Goal: Task Accomplishment & Management: Manage account settings

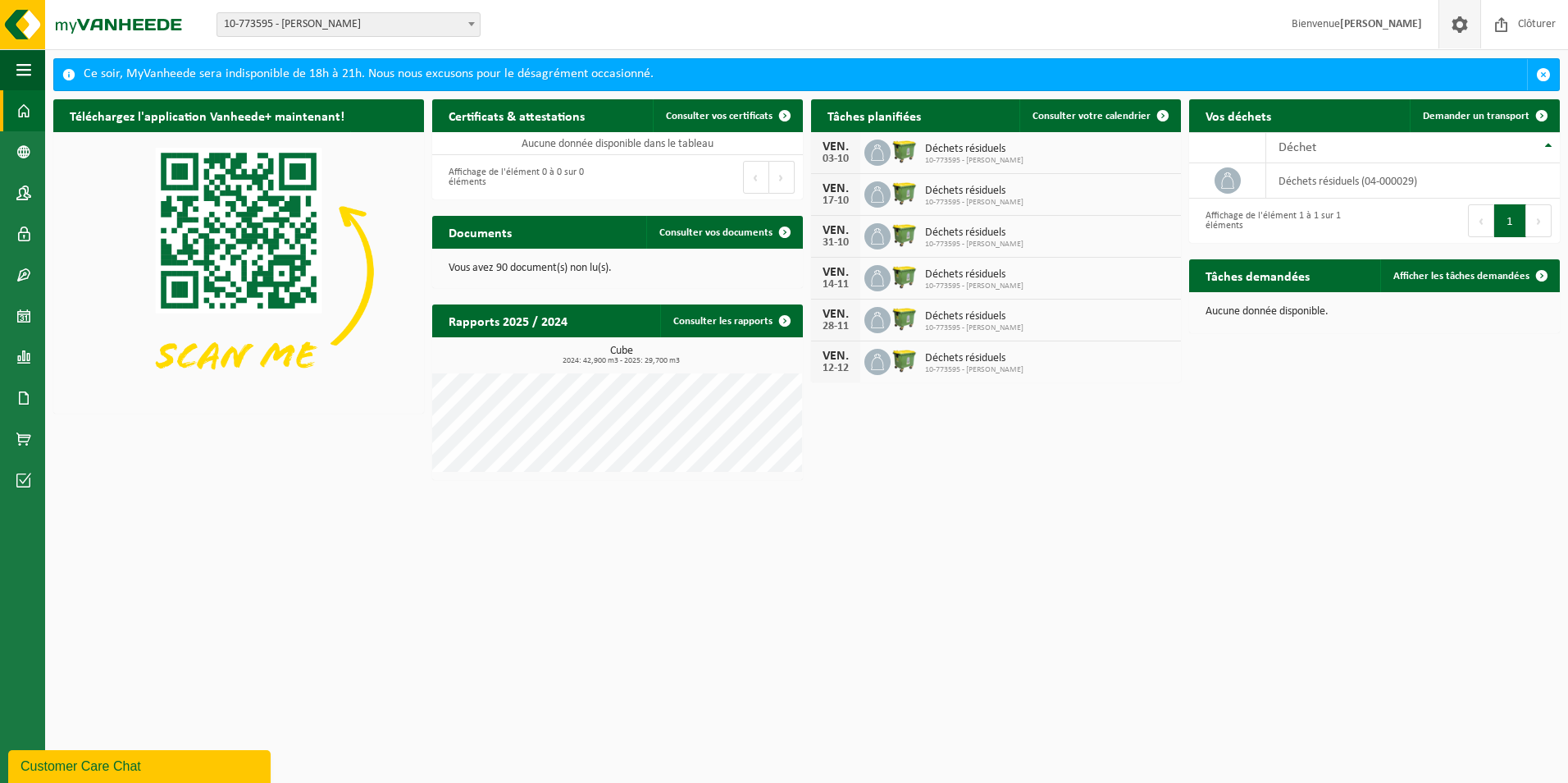
click at [1453, 25] on span at bounding box center [1459, 24] width 25 height 48
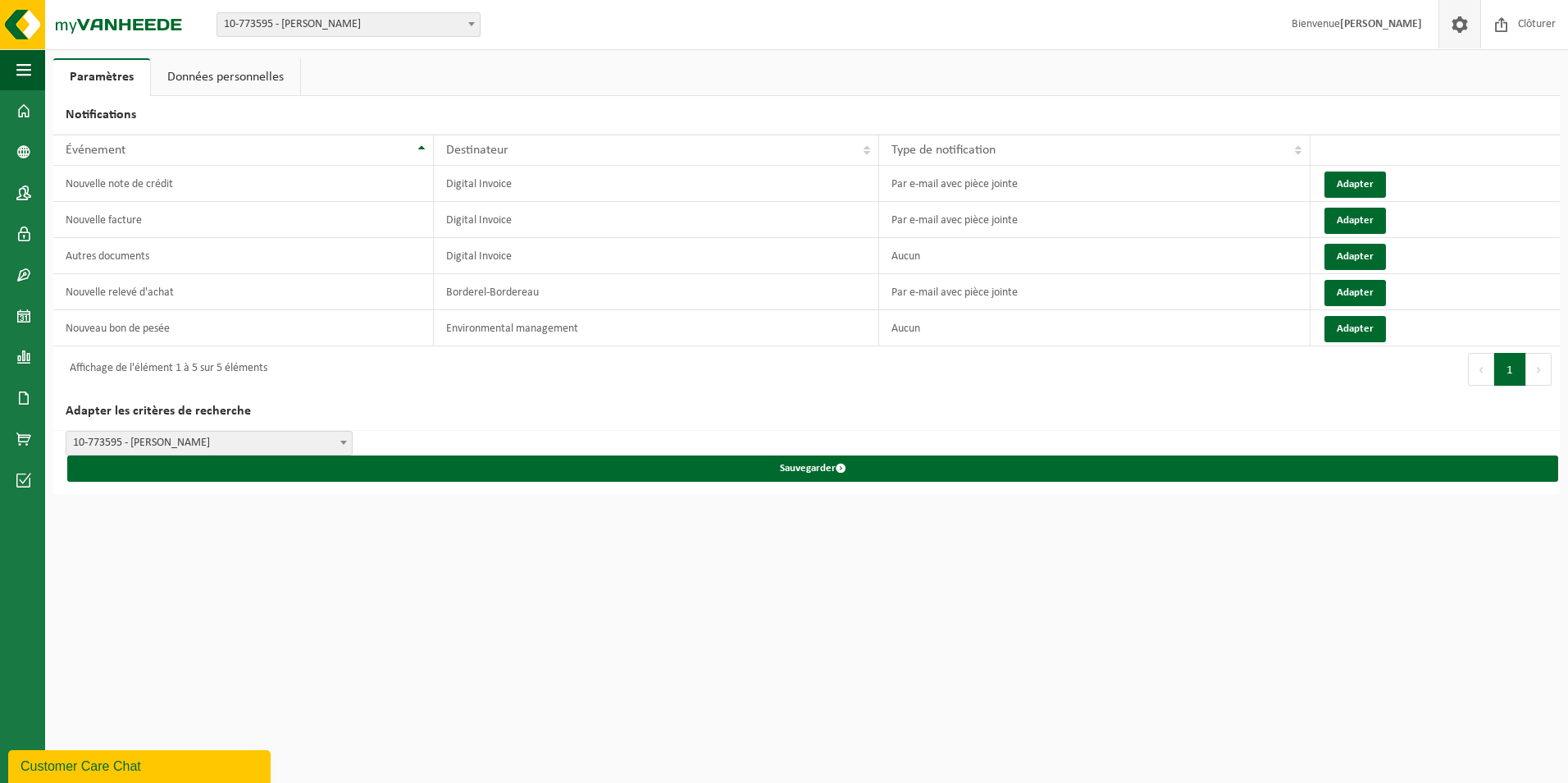
click at [477, 23] on span at bounding box center [472, 23] width 16 height 21
click at [616, 56] on div "Paramètres Données personnelles Notifications Afficher 10 25 50 100 10 éléments…" at bounding box center [784, 246] width 1568 height 494
click at [262, 74] on link "Données personnelles" at bounding box center [225, 77] width 150 height 37
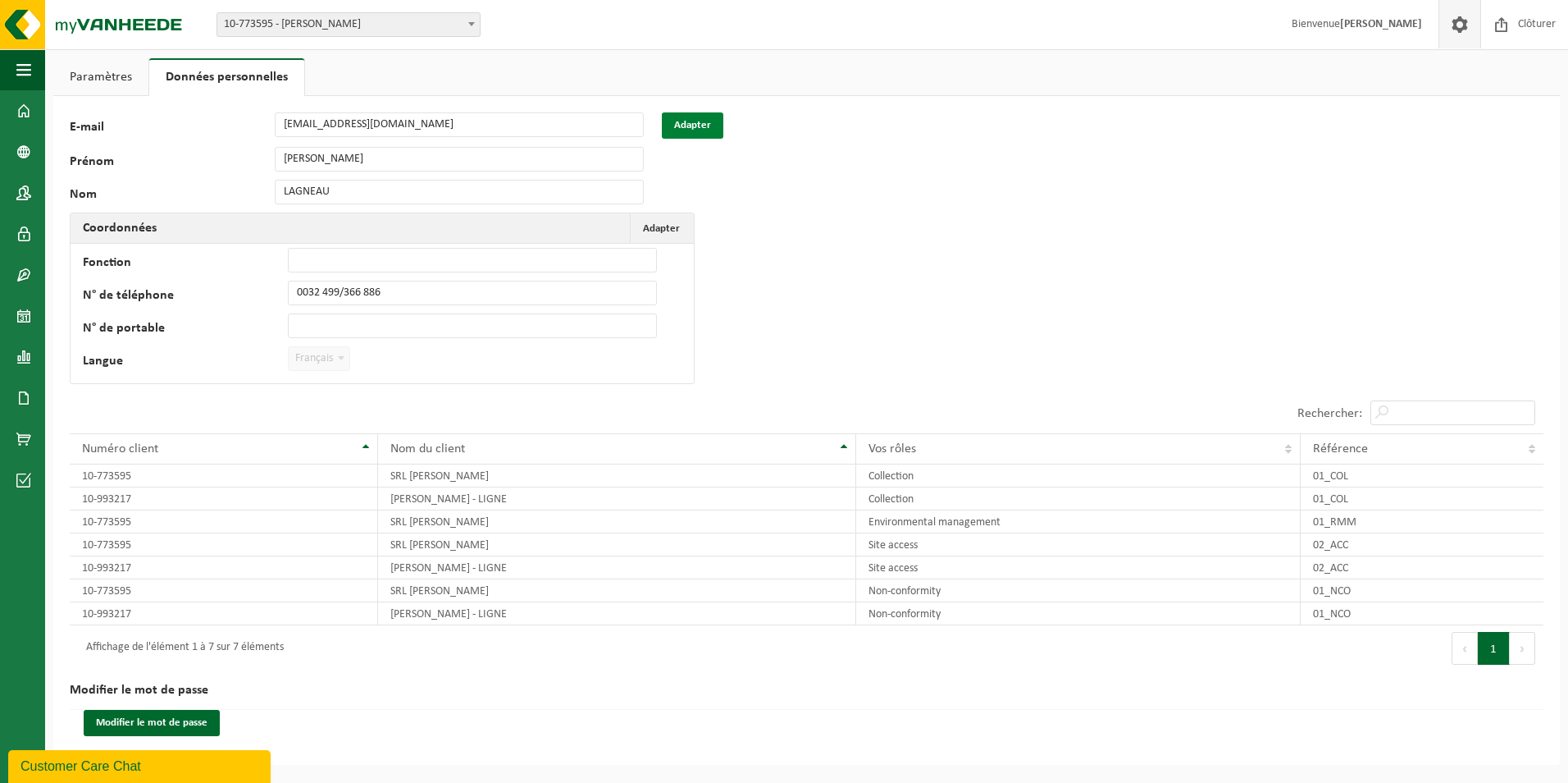
click at [722, 121] on button "Adapter" at bounding box center [692, 125] width 61 height 26
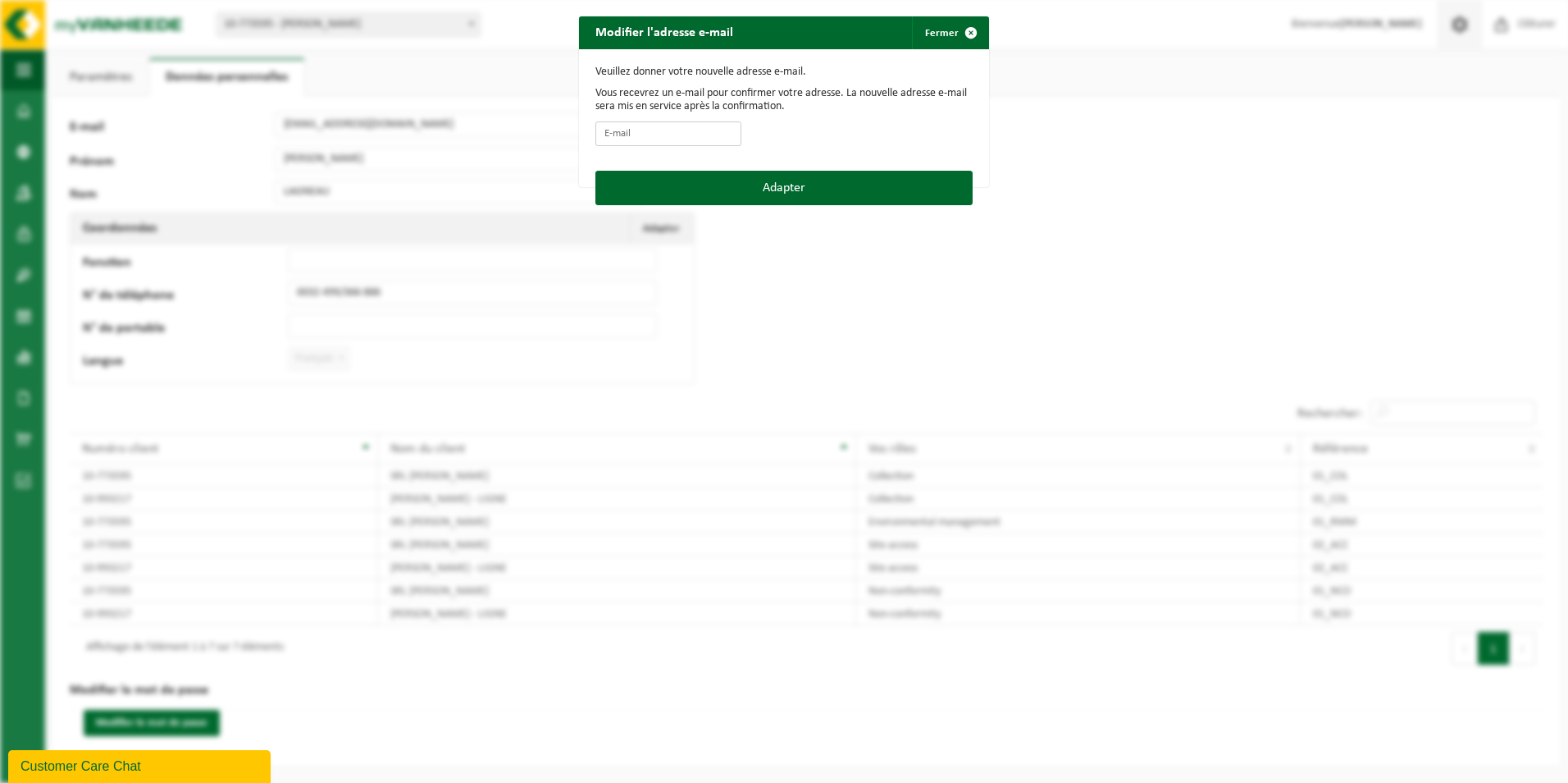
click at [661, 122] on input "E-mail" at bounding box center [669, 133] width 146 height 25
type input "magasinligne@dutrieux.eu"
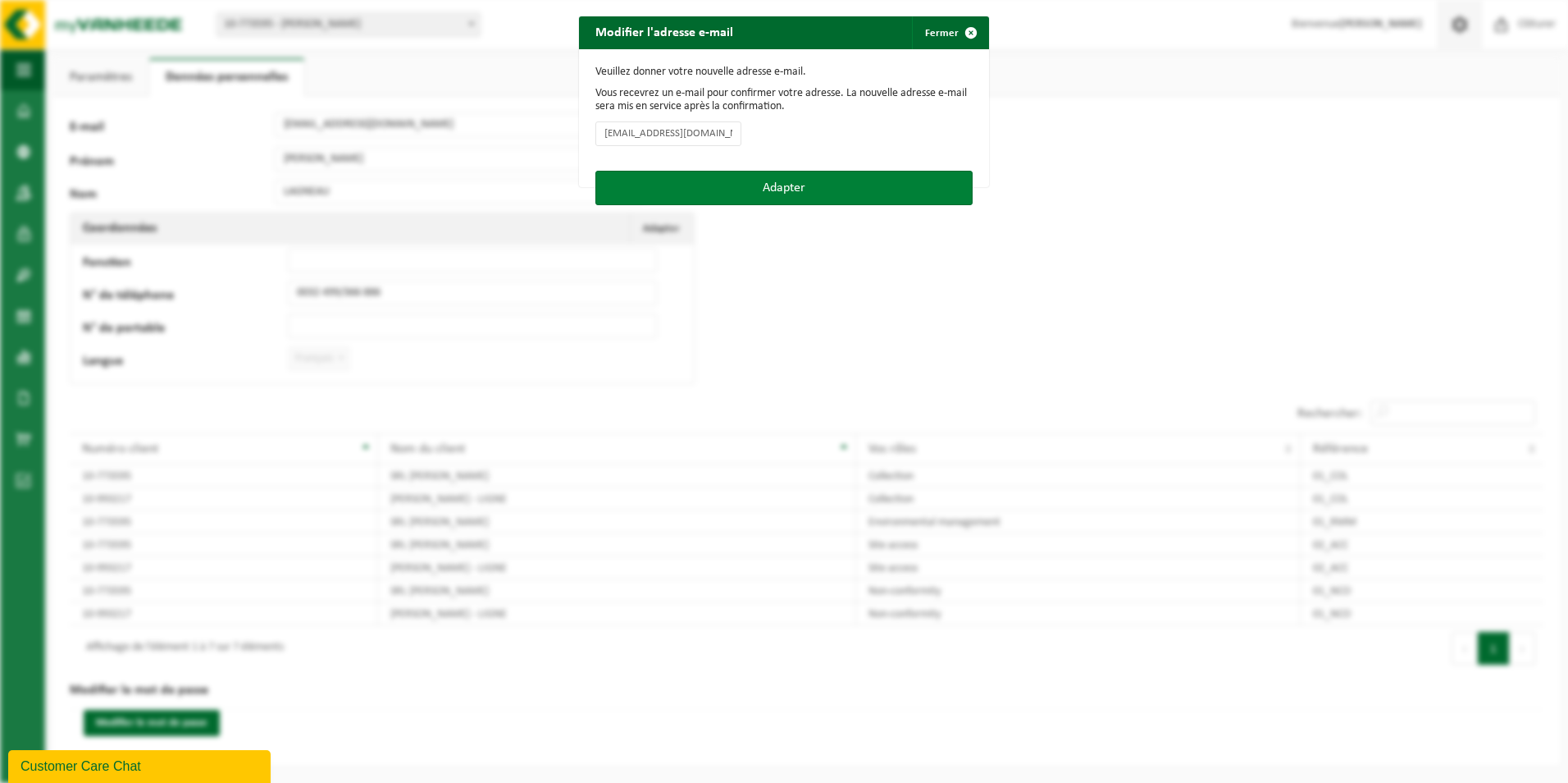
click at [710, 186] on button "Adapter" at bounding box center [784, 188] width 378 height 35
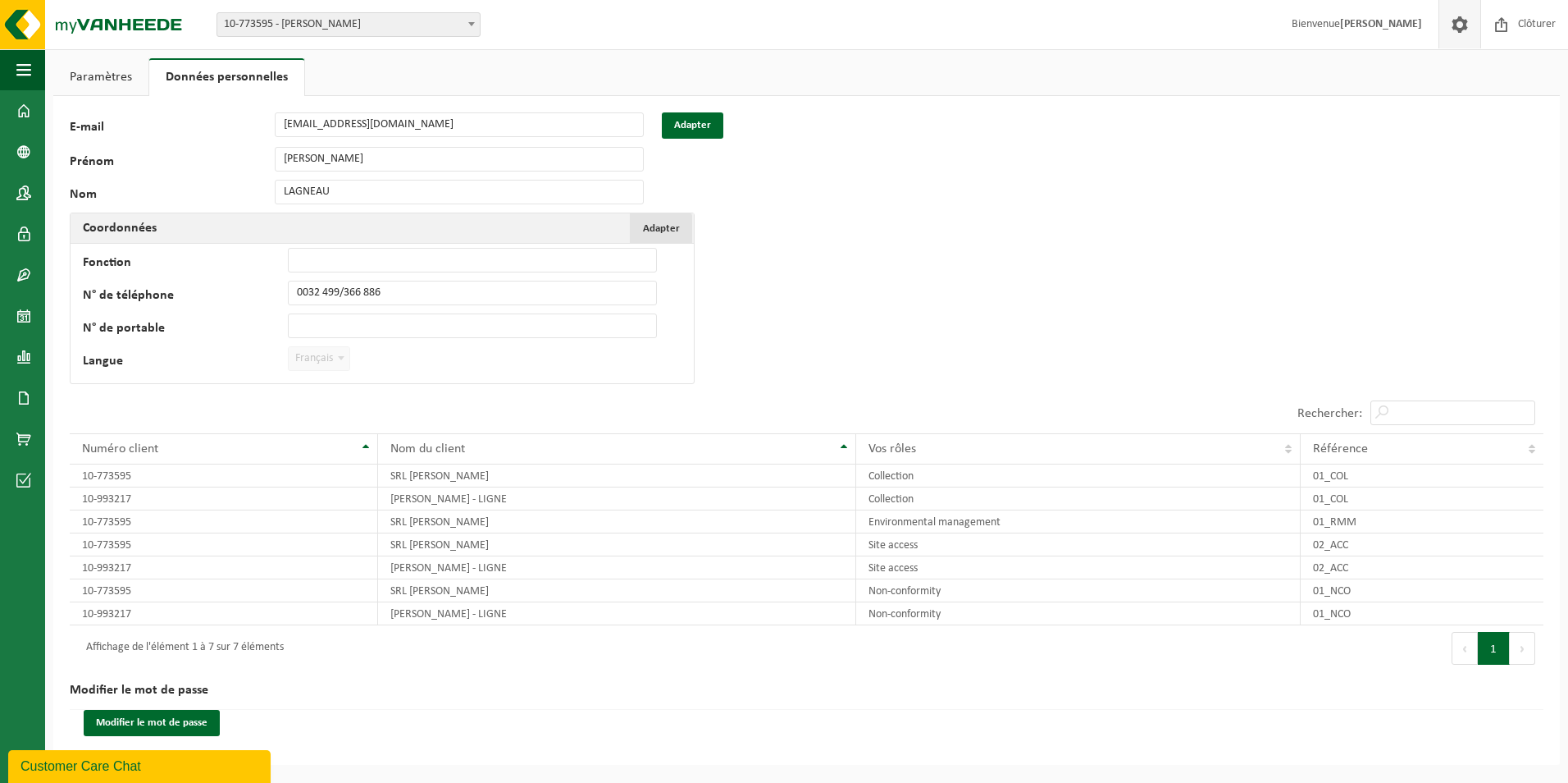
click at [651, 225] on span "Adapter" at bounding box center [661, 229] width 36 height 11
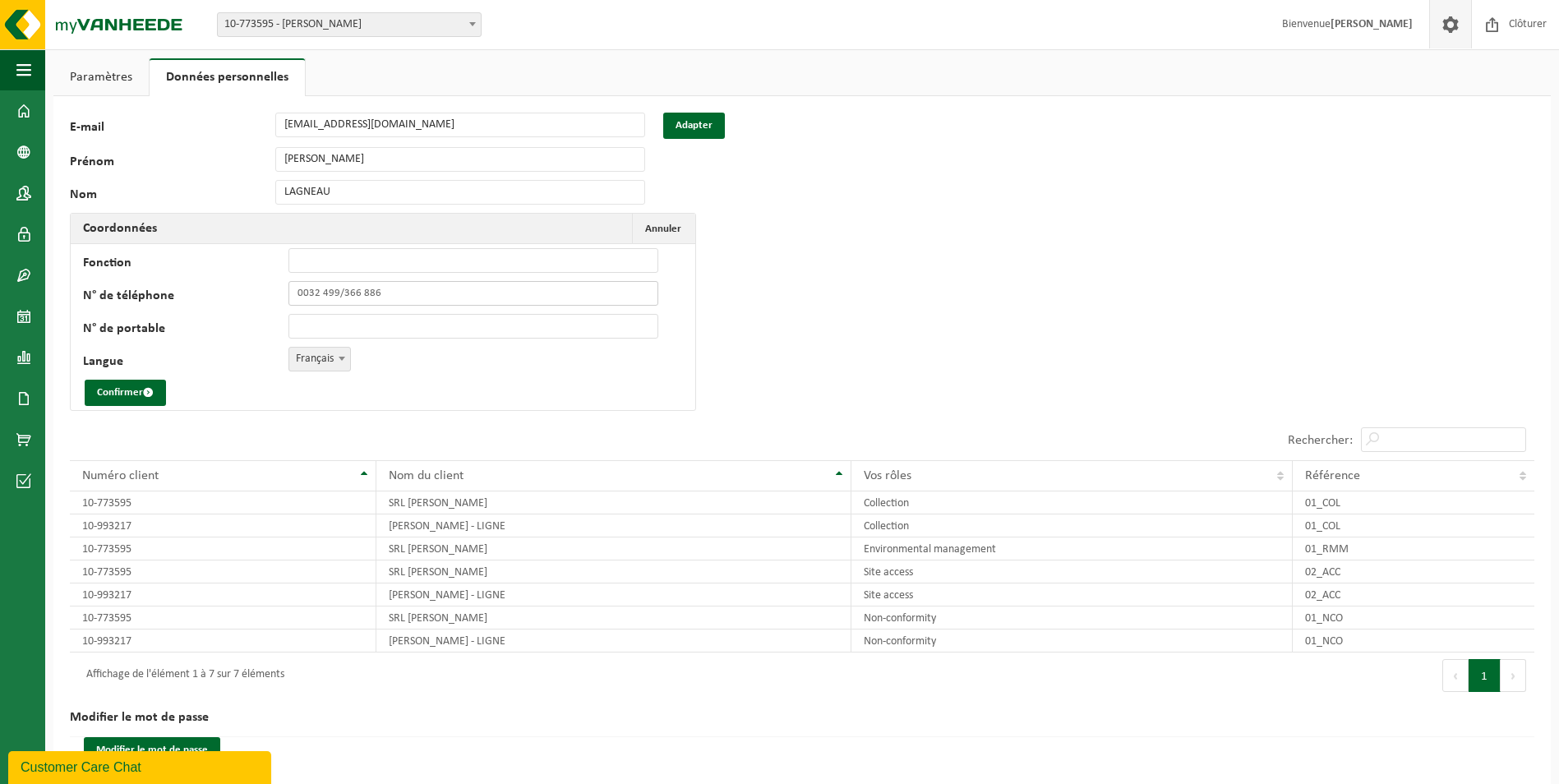
drag, startPoint x: 410, startPoint y: 294, endPoint x: 229, endPoint y: 281, distance: 181.5
click at [229, 281] on div "N° de téléphone 0032 499/366 886" at bounding box center [378, 293] width 591 height 25
type input "[PHONE_NUMBER]"
click at [133, 394] on button "Confirmer" at bounding box center [125, 392] width 81 height 26
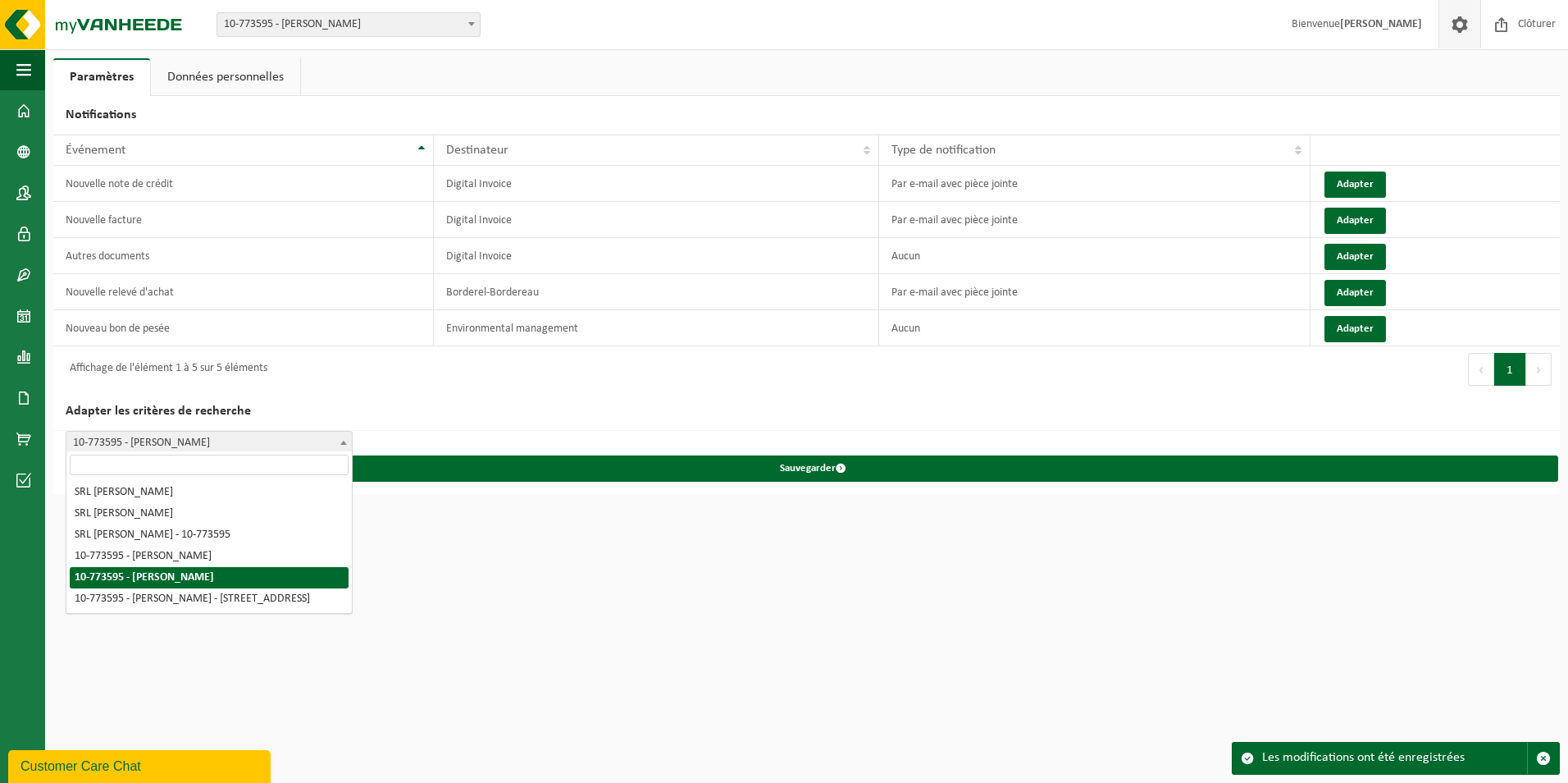
click at [338, 435] on span at bounding box center [344, 442] width 16 height 21
click at [463, 506] on html "Site: 10-773595 - SRL EMMANUEL DUTRIEUX - HOLLAIN 10-773595 - SRL EMMANUEL DUTR…" at bounding box center [784, 392] width 1568 height 783
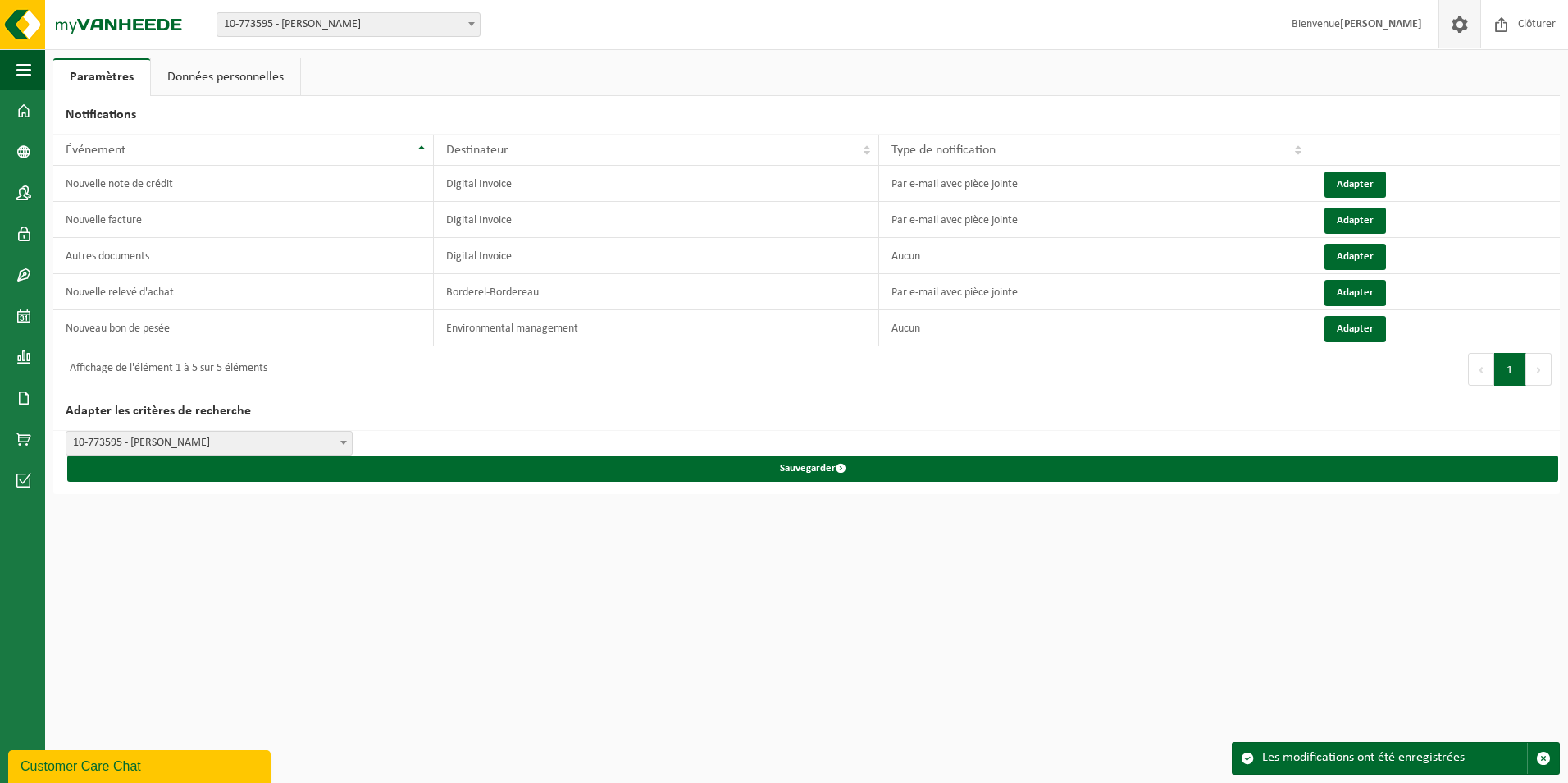
click at [583, 409] on h2 "Adapter les critères de recherche" at bounding box center [806, 412] width 1507 height 38
click at [230, 86] on link "Données personnelles" at bounding box center [225, 77] width 150 height 37
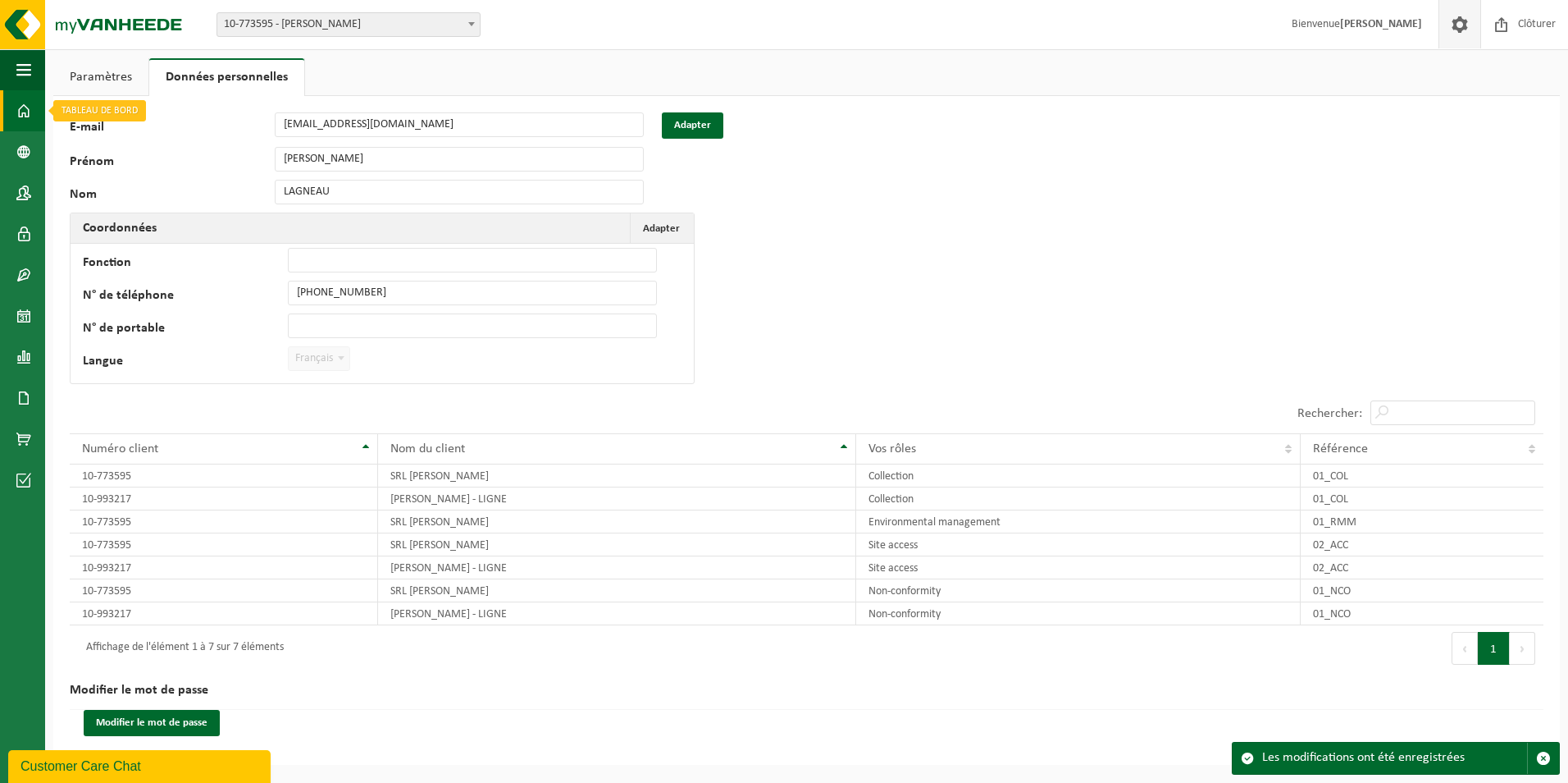
click at [24, 110] on span at bounding box center [24, 110] width 15 height 41
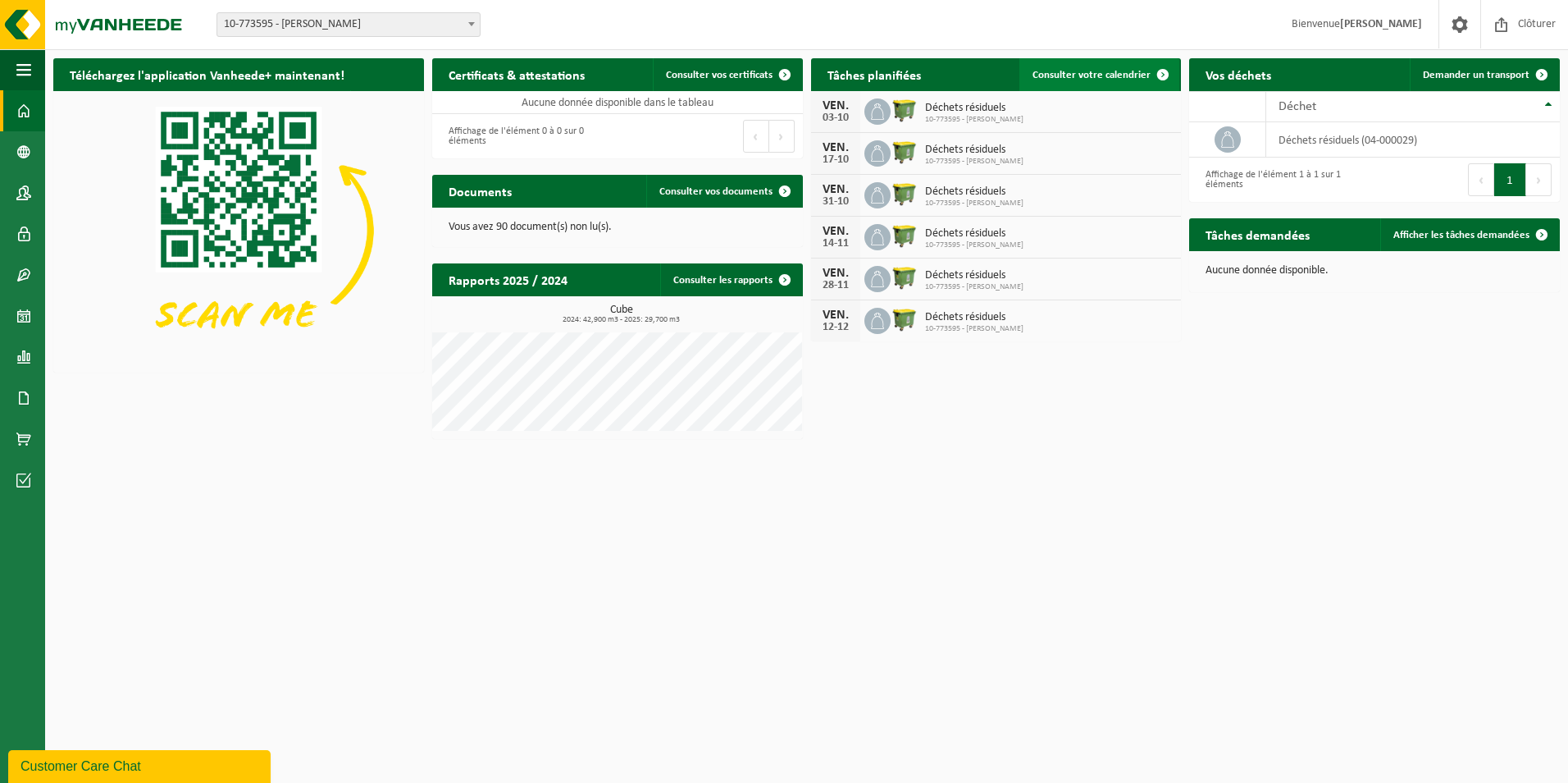
click at [1159, 76] on span at bounding box center [1163, 75] width 33 height 33
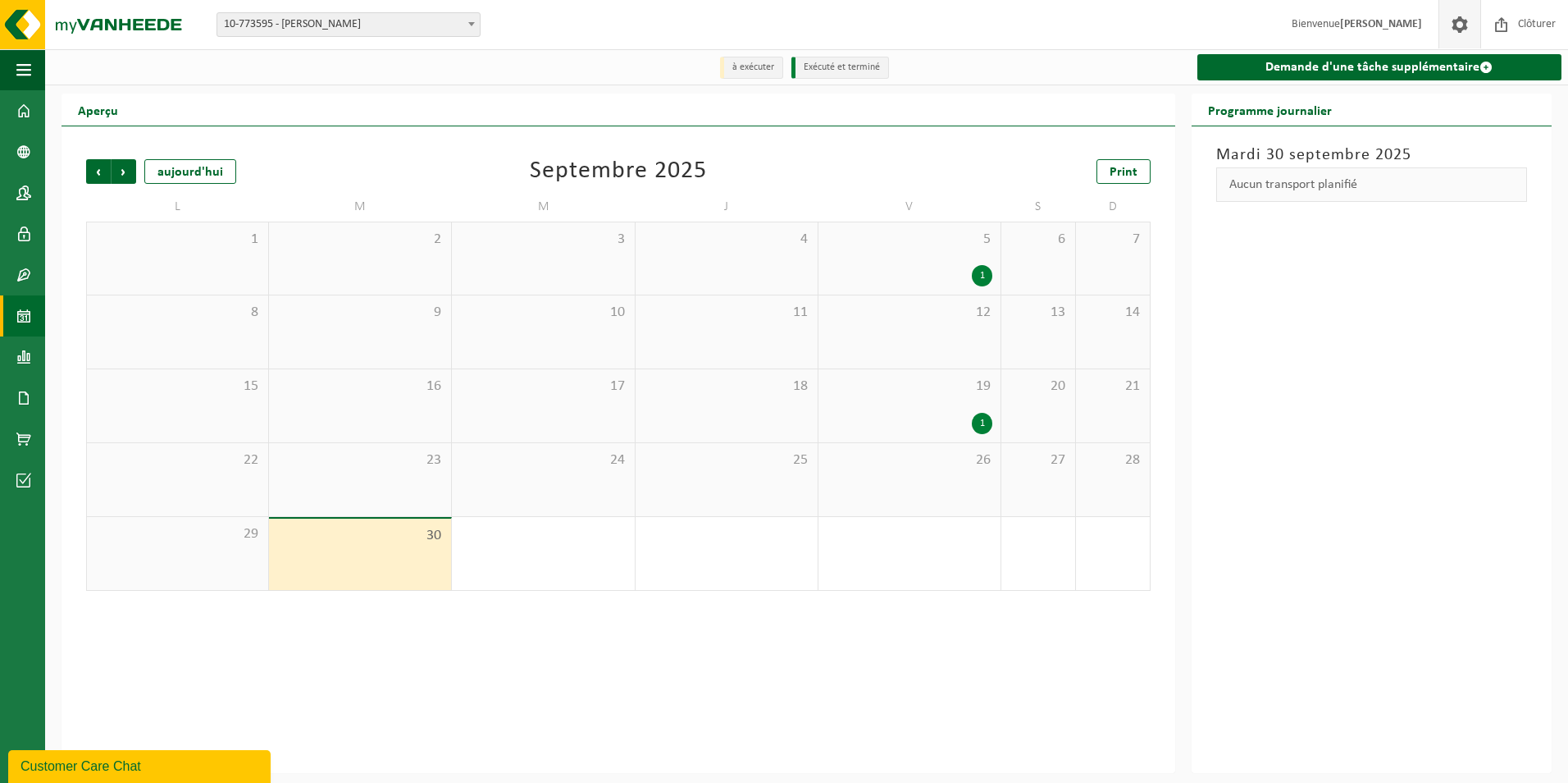
click at [1452, 33] on span at bounding box center [1459, 24] width 25 height 48
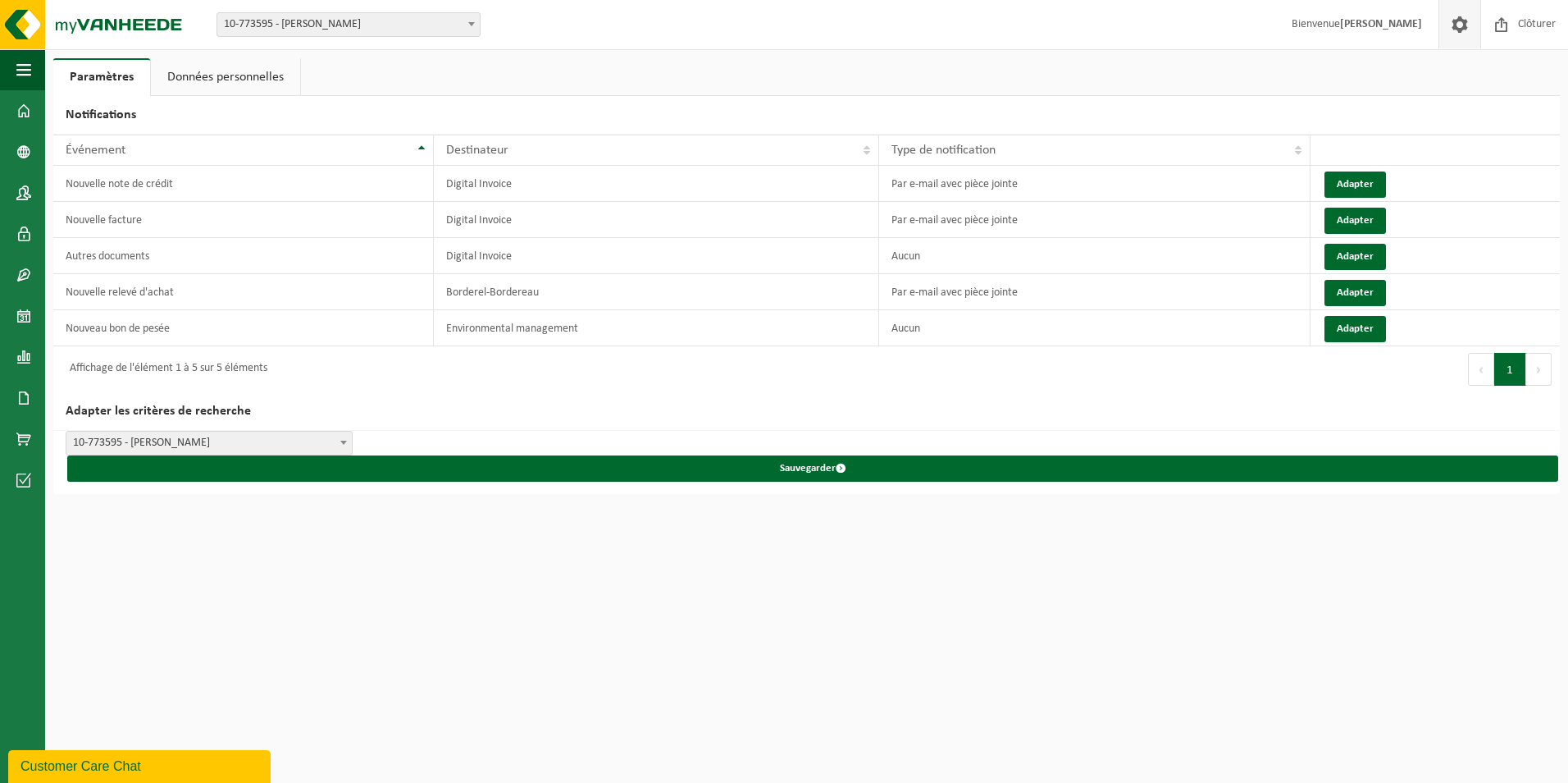
click at [171, 80] on link "Données personnelles" at bounding box center [225, 77] width 150 height 37
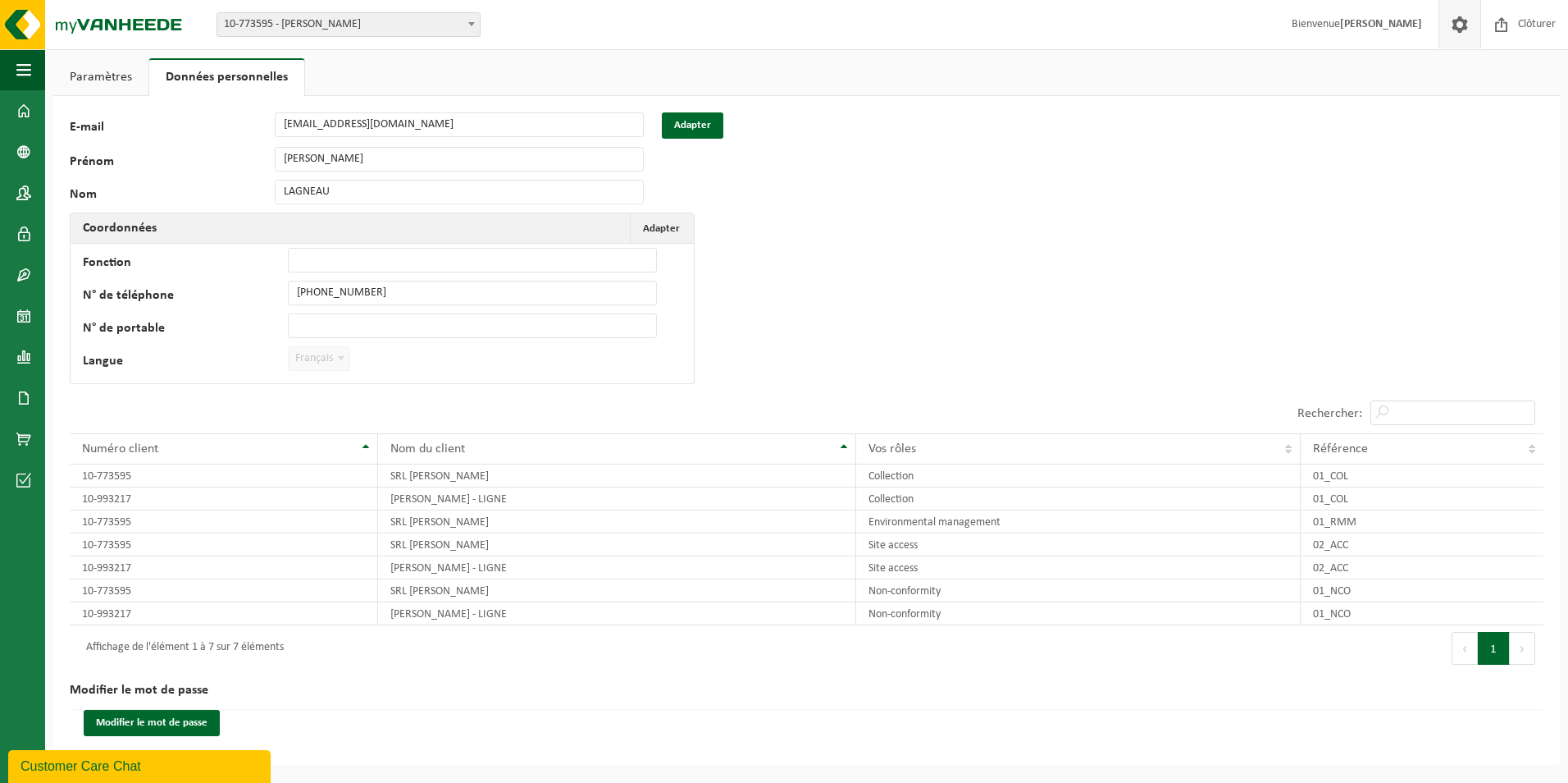
click at [93, 68] on link "Paramètres" at bounding box center [100, 77] width 95 height 37
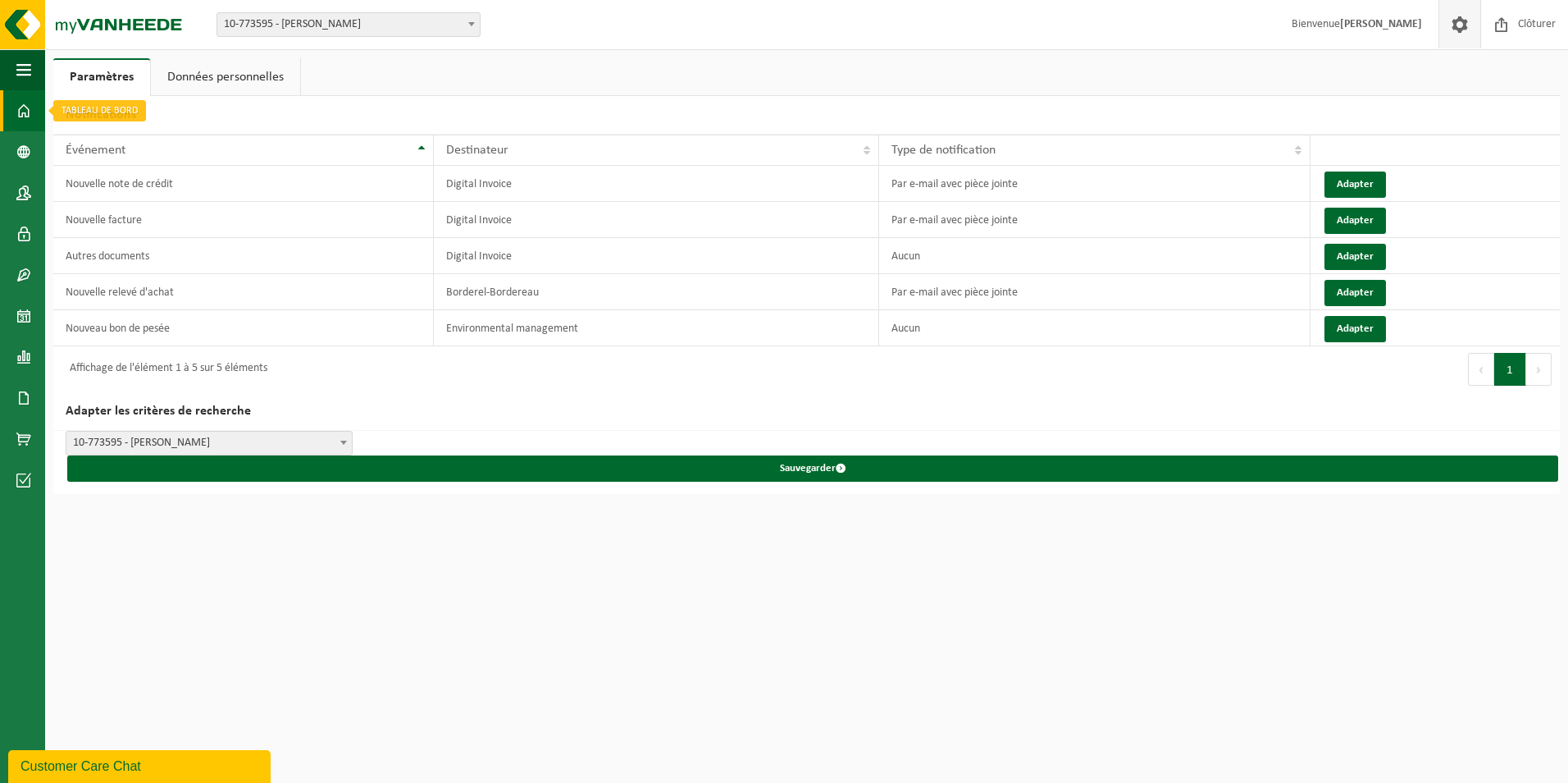
click at [26, 100] on span at bounding box center [24, 110] width 15 height 41
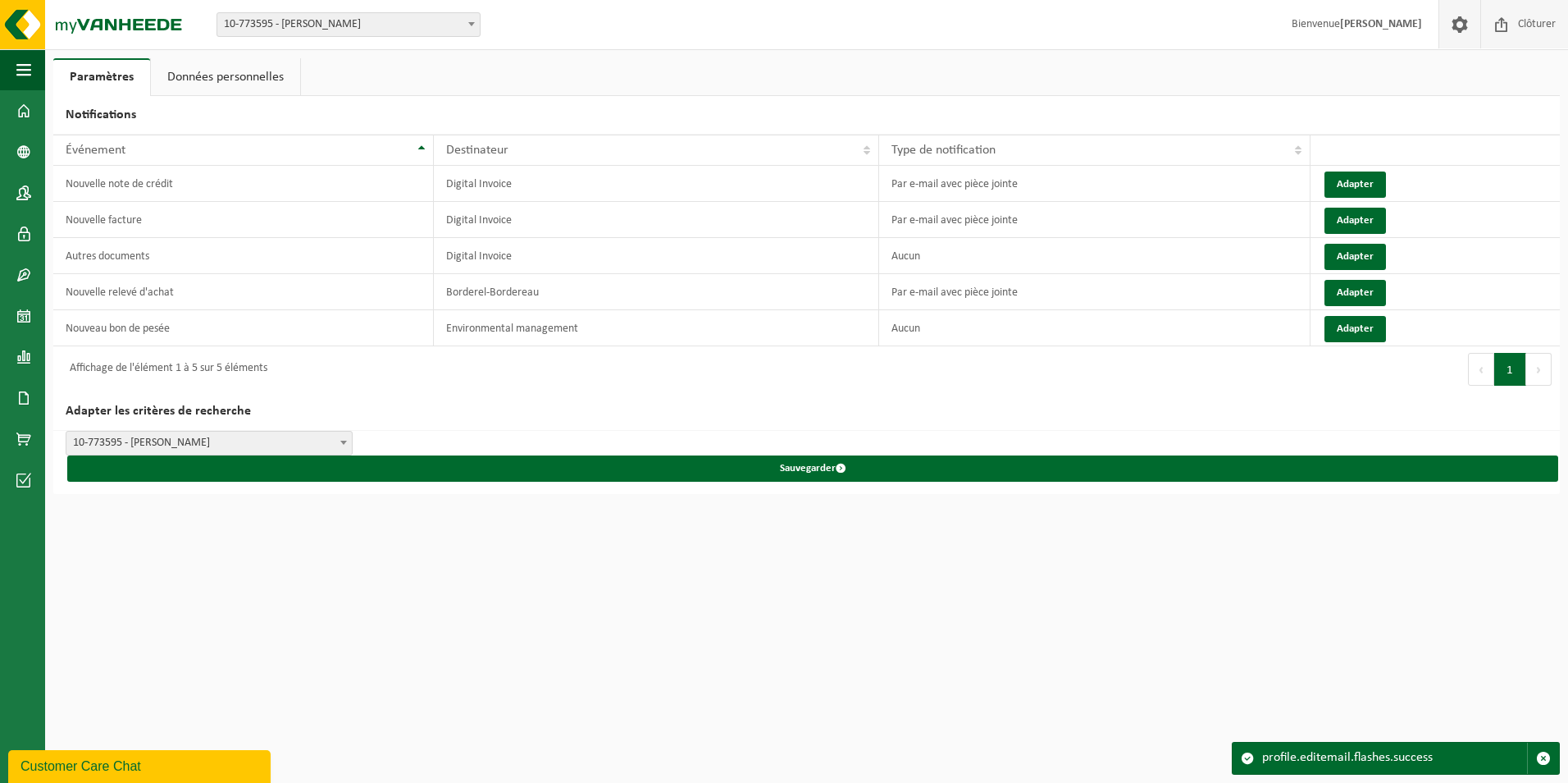
click at [1546, 21] on span "Clôturer" at bounding box center [1537, 24] width 46 height 48
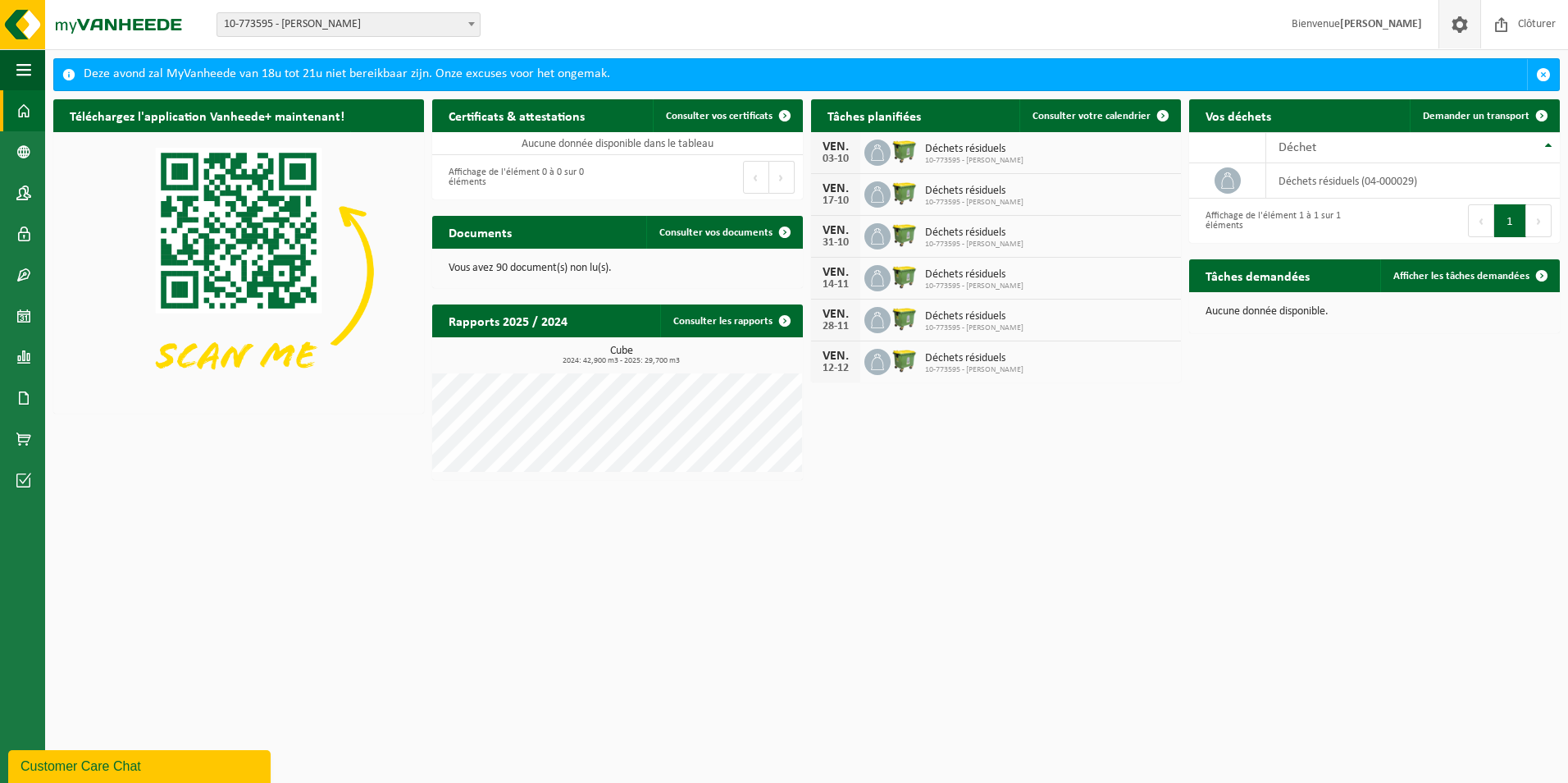
click at [1462, 12] on span at bounding box center [1459, 24] width 25 height 48
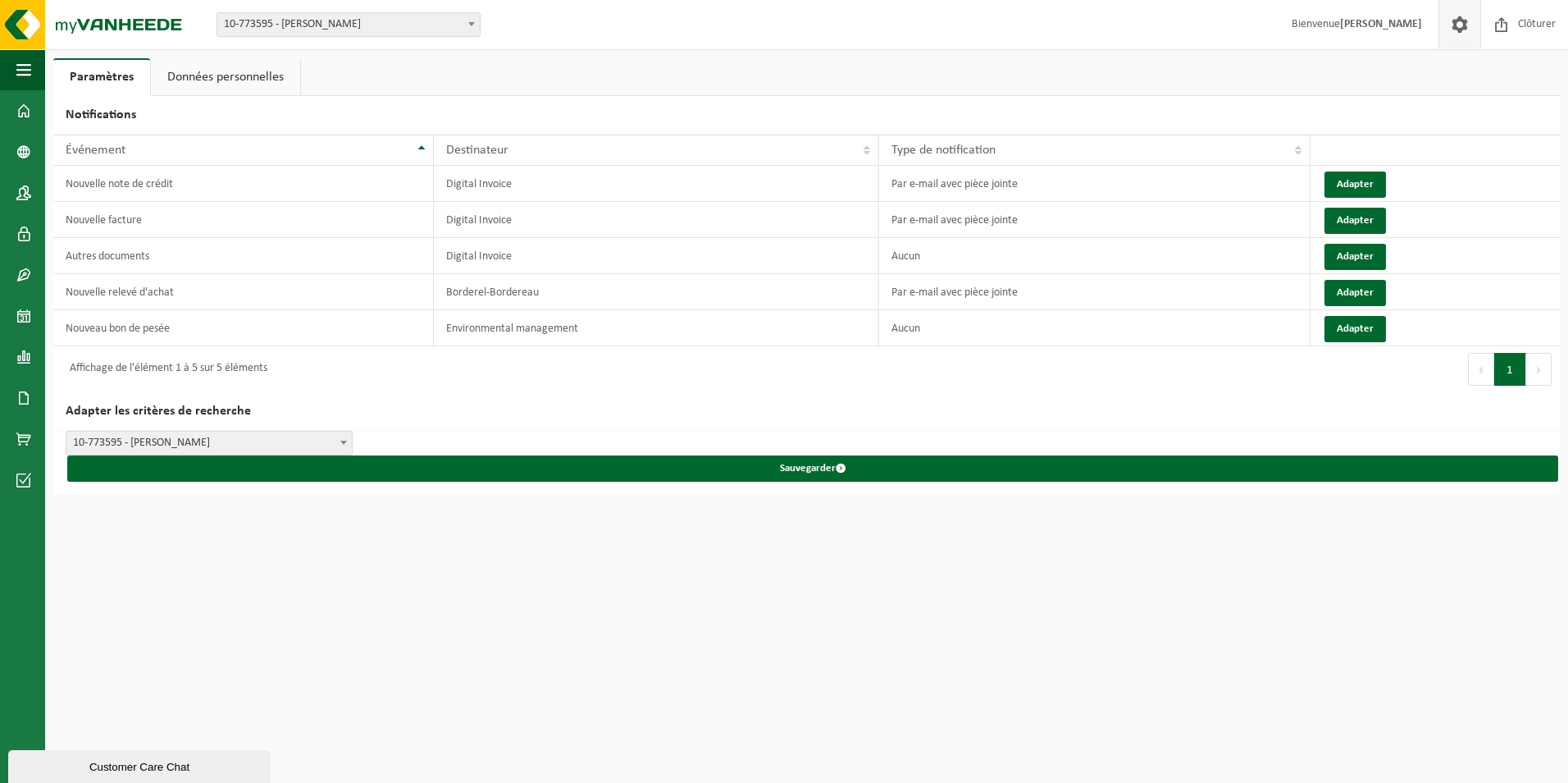
click at [183, 69] on link "Données personnelles" at bounding box center [225, 77] width 150 height 37
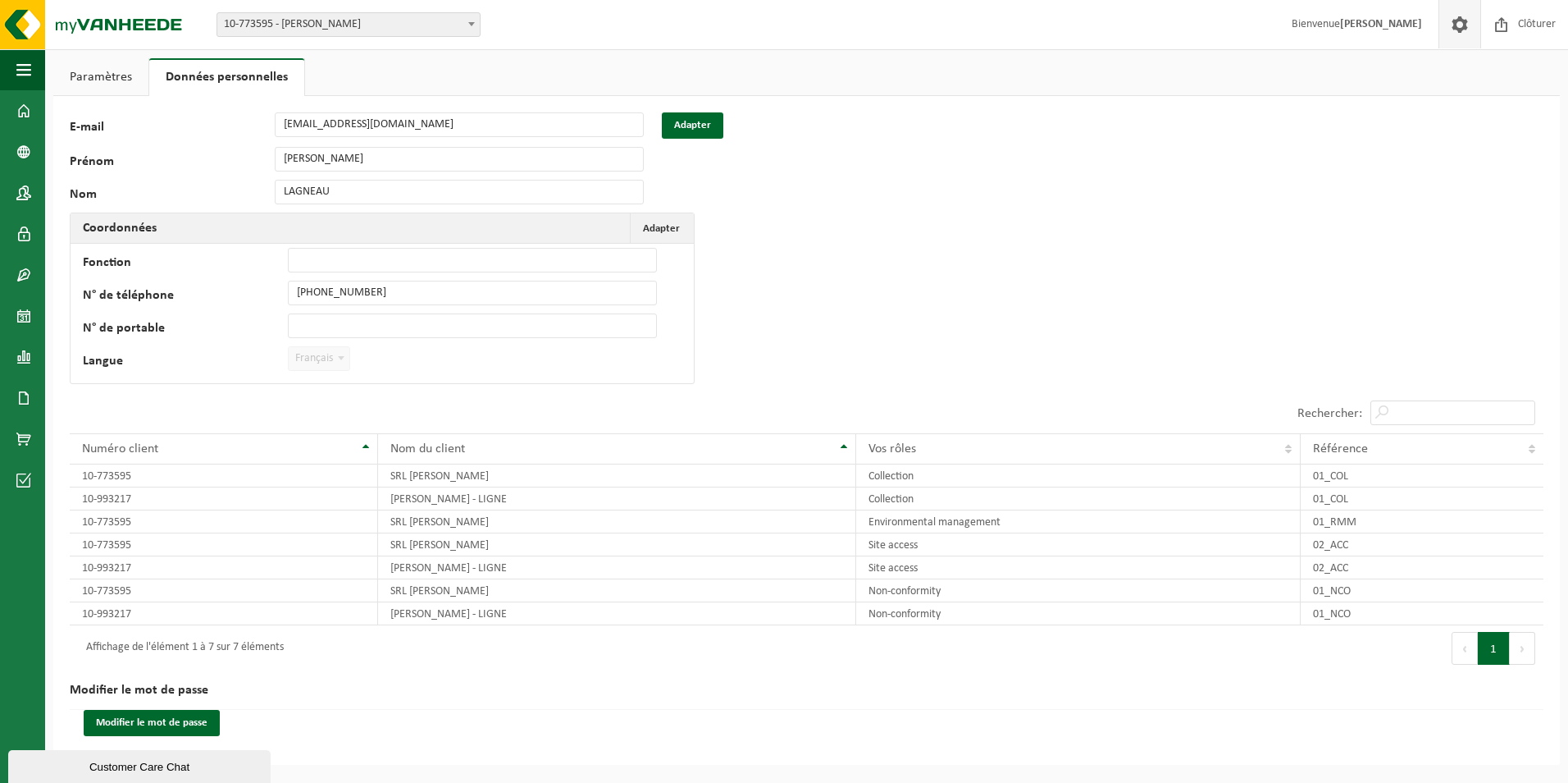
click at [120, 82] on link "Paramètres" at bounding box center [100, 77] width 95 height 37
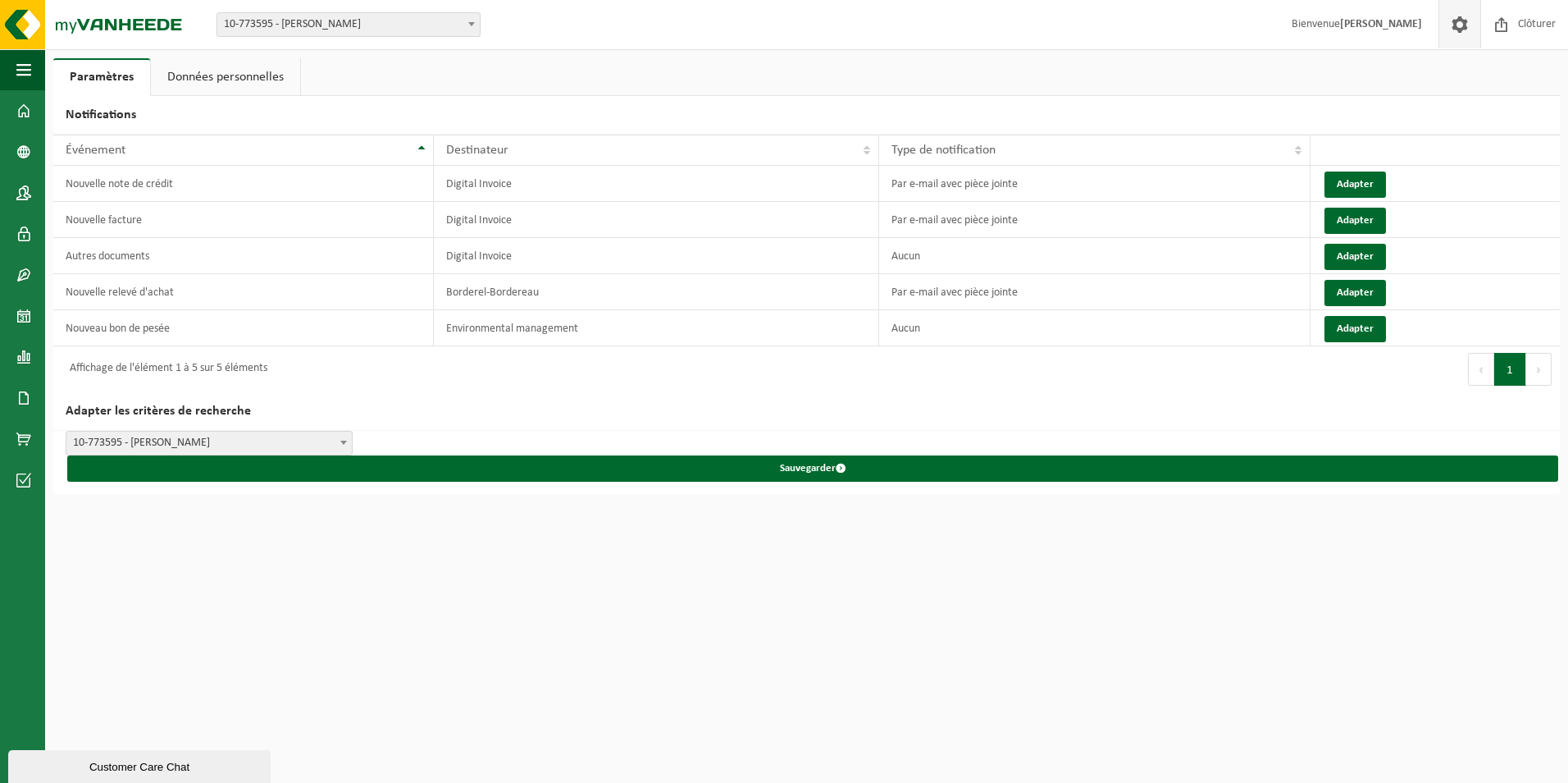
click at [221, 75] on link "Données personnelles" at bounding box center [225, 77] width 150 height 37
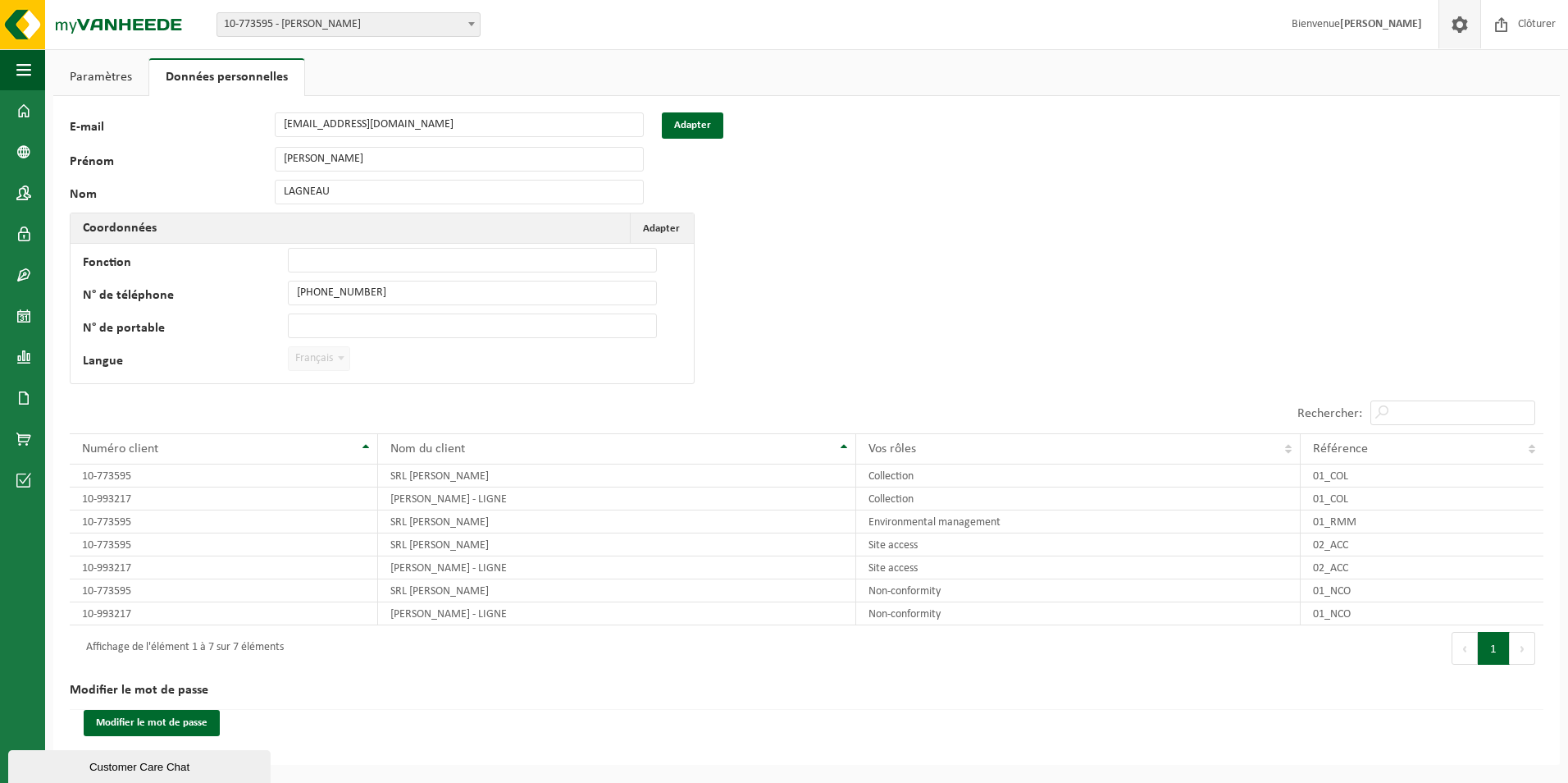
click at [92, 70] on link "Paramètres" at bounding box center [100, 77] width 95 height 37
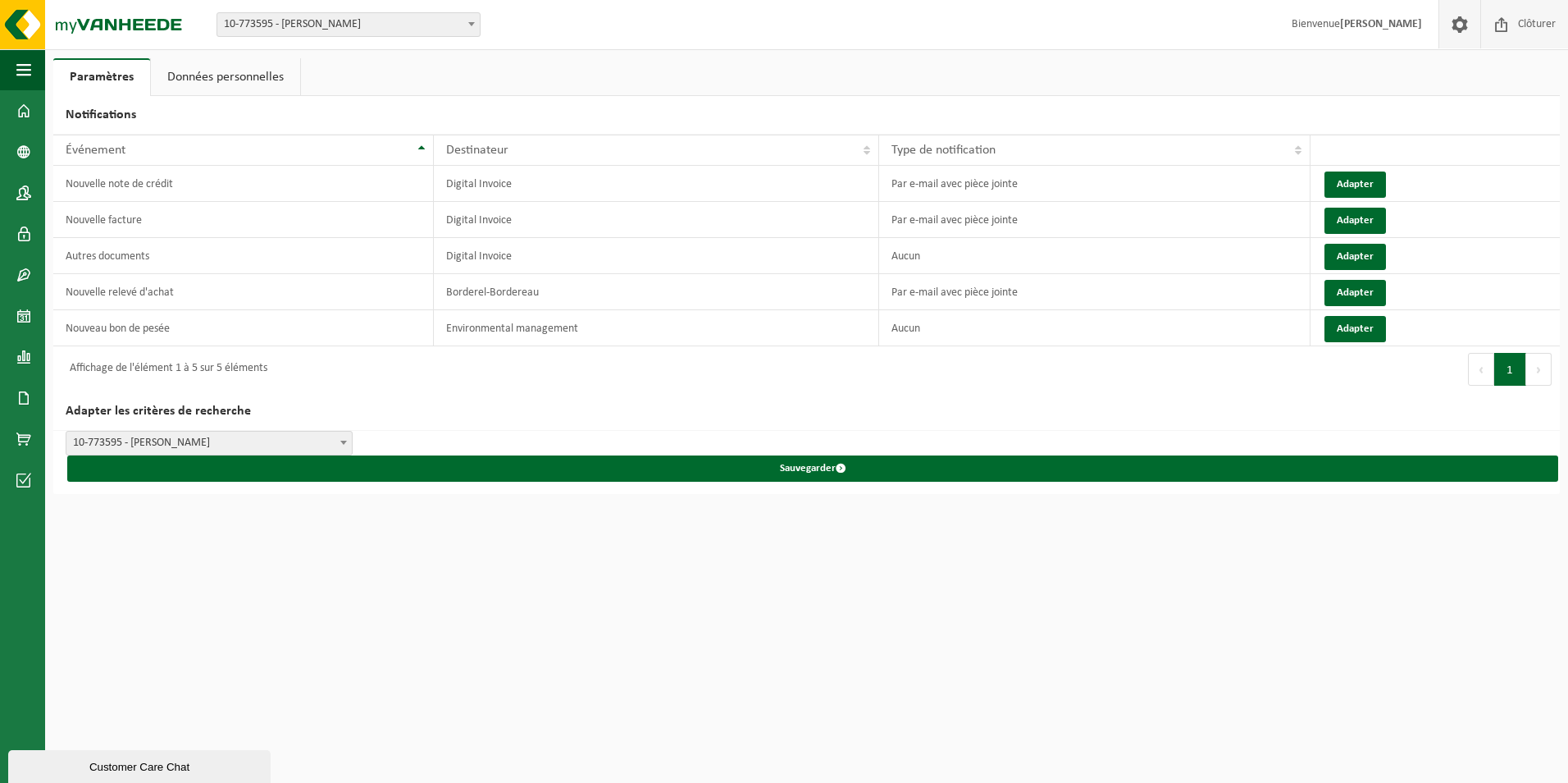
click at [1544, 18] on span "Clôturer" at bounding box center [1537, 24] width 46 height 48
